Goal: Task Accomplishment & Management: Use online tool/utility

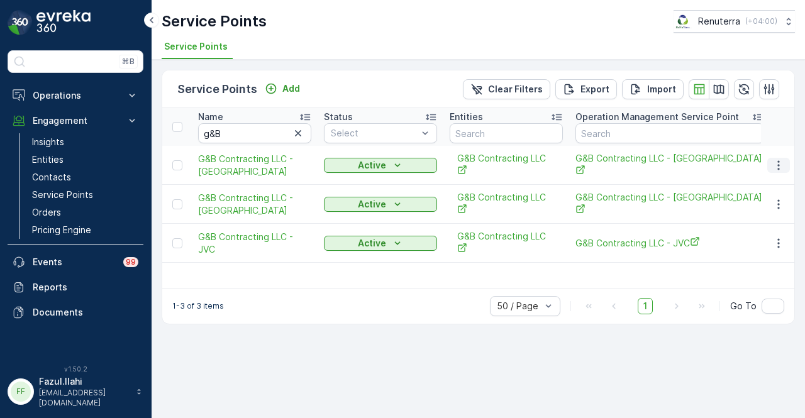
click at [776, 159] on icon "button" at bounding box center [778, 165] width 13 height 13
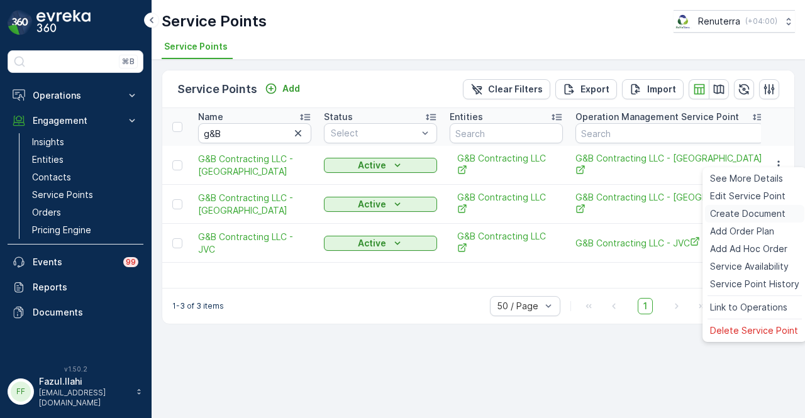
click at [753, 216] on span "Create Document" at bounding box center [747, 213] width 75 height 13
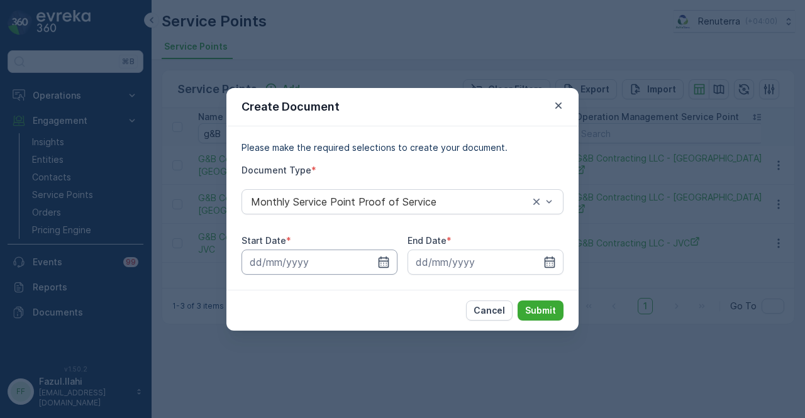
click at [368, 270] on input at bounding box center [319, 262] width 156 height 25
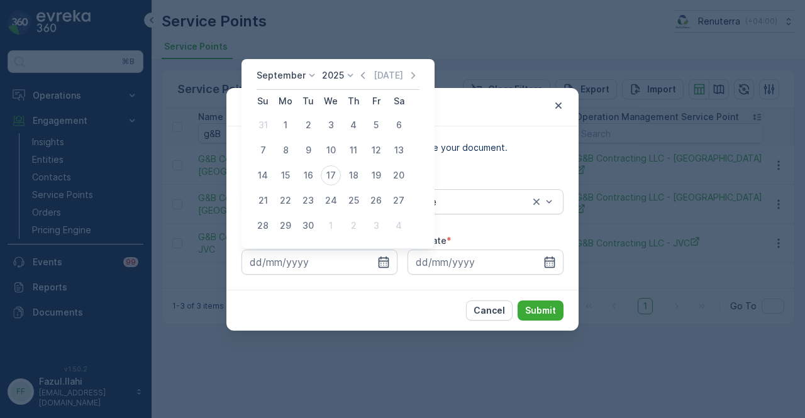
click at [367, 73] on div "Today" at bounding box center [387, 75] width 63 height 13
click at [364, 71] on icon "button" at bounding box center [362, 75] width 13 height 13
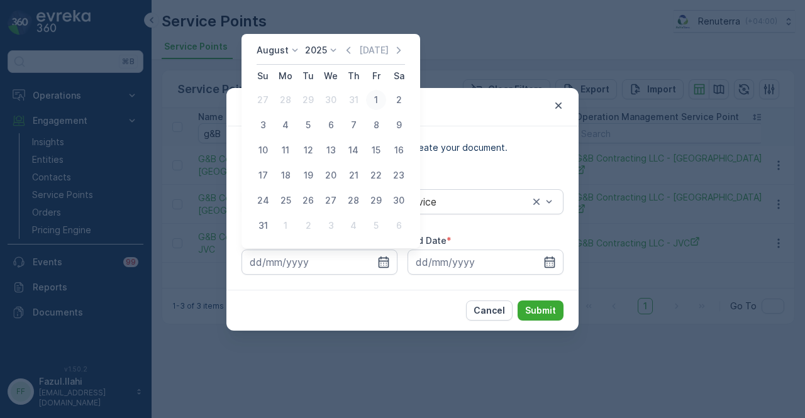
click at [374, 95] on div "1" at bounding box center [376, 100] width 20 height 20
type input "01.08.2025"
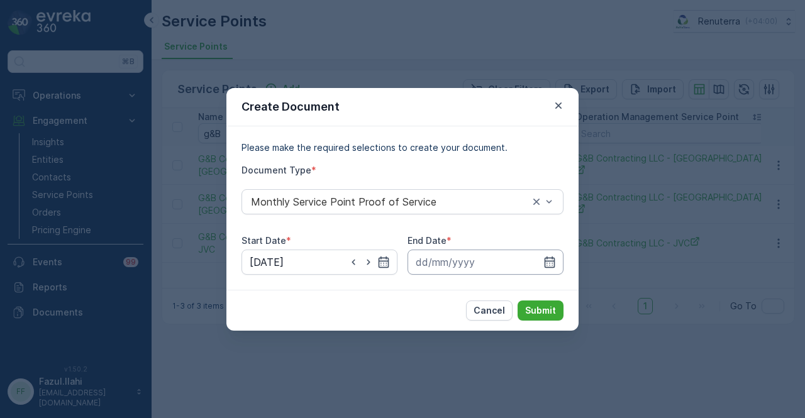
drag, startPoint x: 555, startPoint y: 258, endPoint x: 555, endPoint y: 250, distance: 8.2
click at [555, 257] on icon "button" at bounding box center [549, 262] width 13 height 13
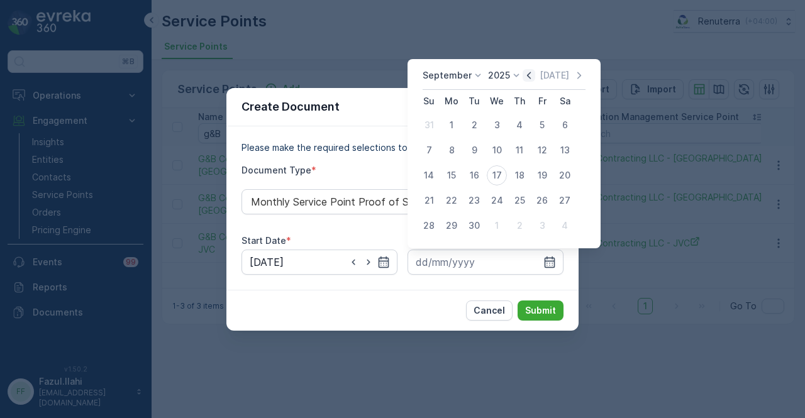
click at [528, 77] on icon "button" at bounding box center [528, 75] width 13 height 13
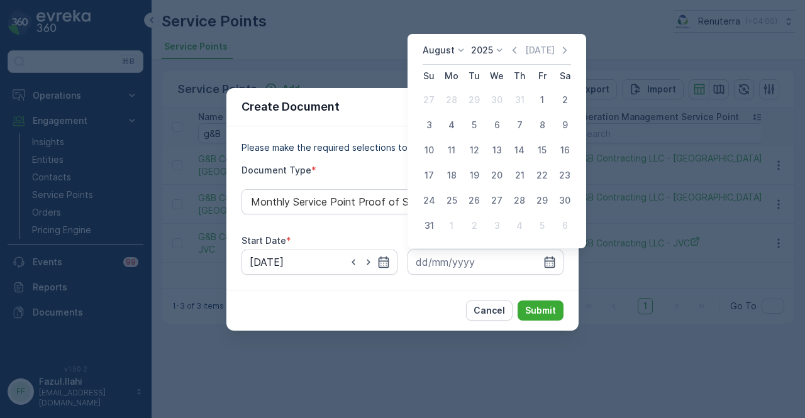
drag, startPoint x: 430, startPoint y: 226, endPoint x: 567, endPoint y: 289, distance: 151.0
click at [432, 229] on div "31" at bounding box center [429, 226] width 20 height 20
type input "31.08.2025"
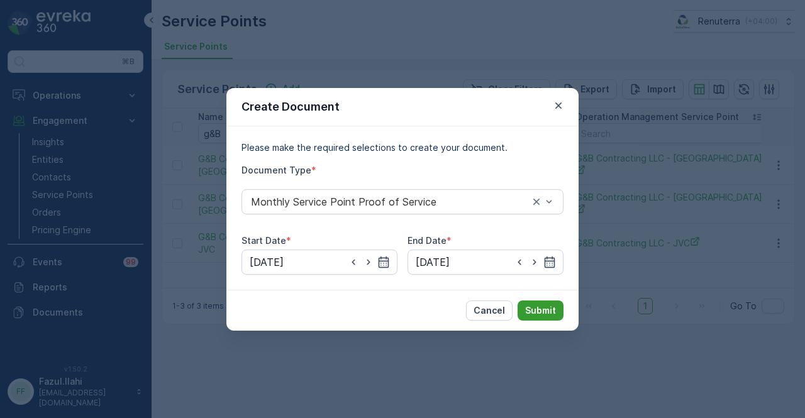
click at [541, 305] on p "Submit" at bounding box center [540, 310] width 31 height 13
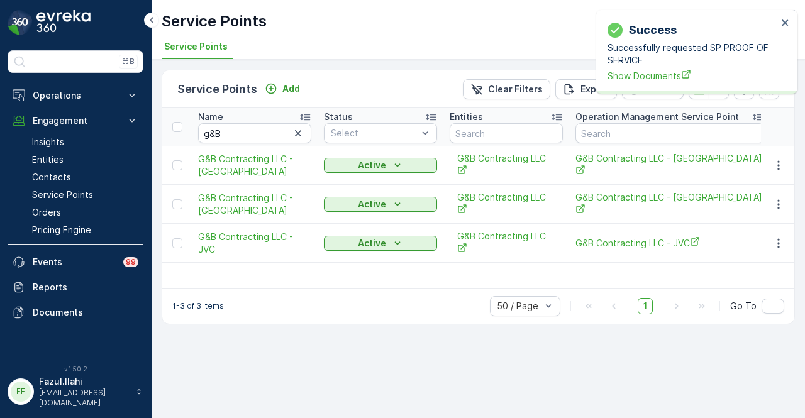
click at [634, 72] on span "Show Documents" at bounding box center [692, 75] width 170 height 13
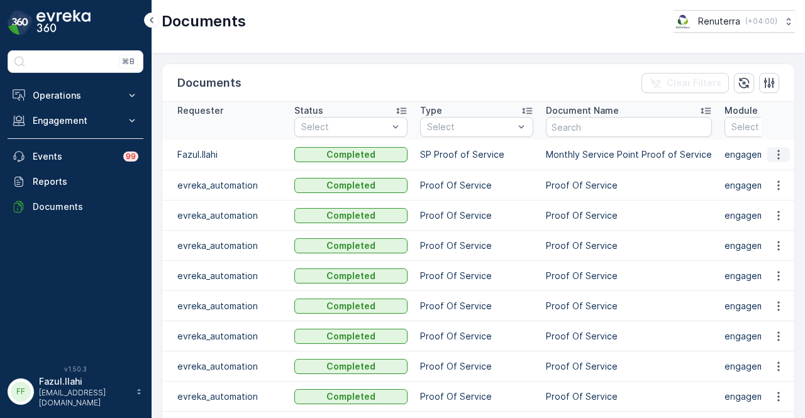
click at [775, 156] on icon "button" at bounding box center [778, 154] width 13 height 13
click at [775, 169] on span "See Details" at bounding box center [775, 172] width 48 height 13
